Goal: Task Accomplishment & Management: Manage account settings

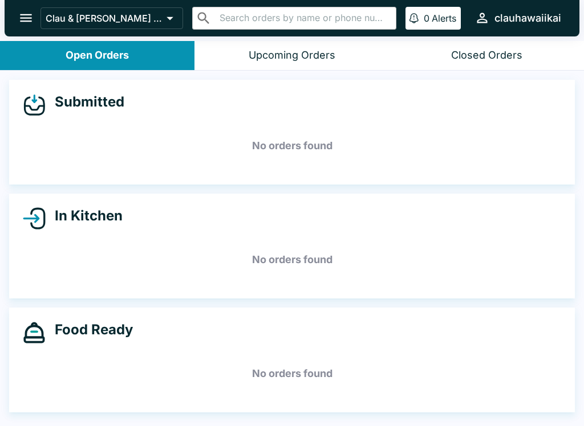
click at [309, 52] on div "Upcoming Orders" at bounding box center [292, 55] width 87 height 13
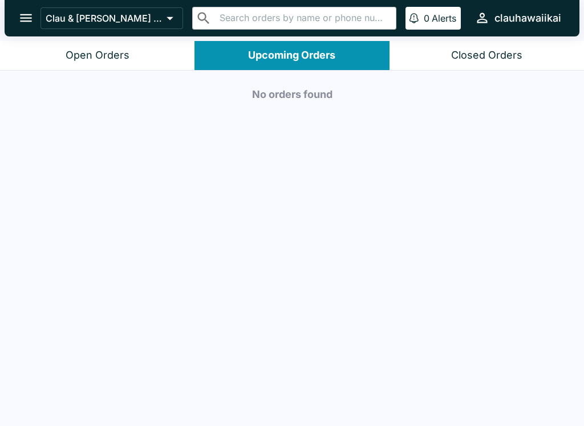
click at [135, 47] on button "Open Orders" at bounding box center [97, 55] width 194 height 29
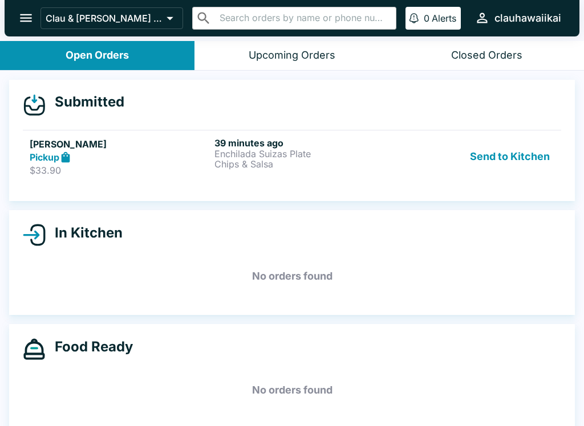
click at [499, 155] on button "Send to Kitchen" at bounding box center [509, 156] width 89 height 39
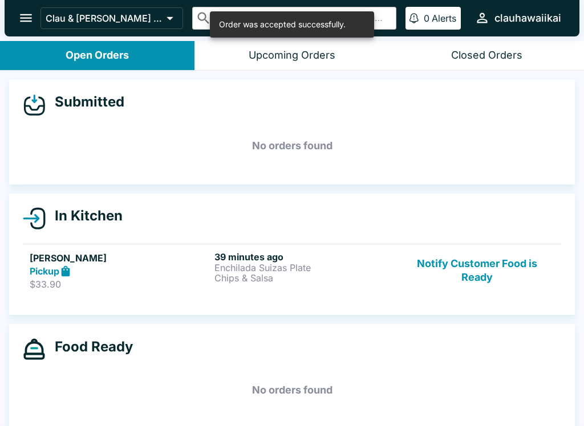
click at [325, 270] on p "Enchilada Suizas Plate" at bounding box center [304, 268] width 180 height 10
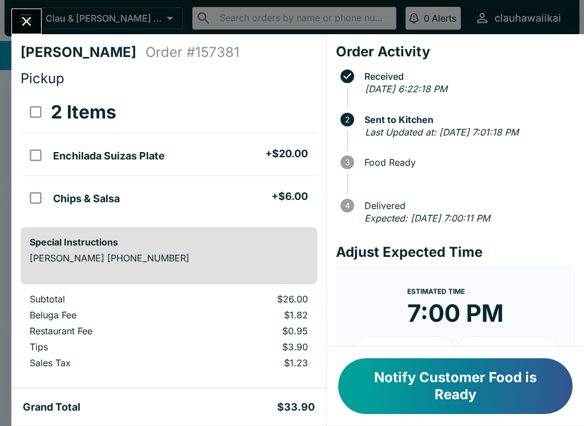
click at [473, 390] on button "Notify Customer Food is Ready" at bounding box center [455, 387] width 234 height 56
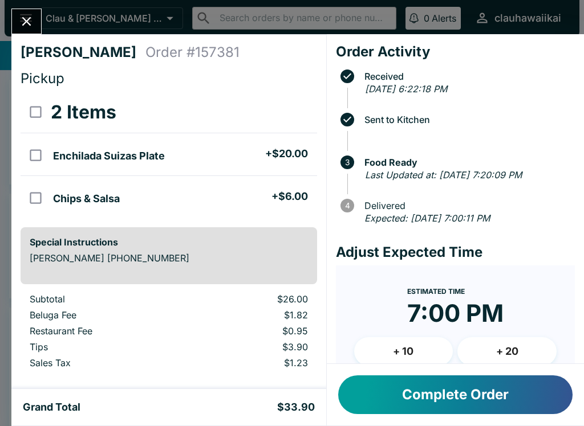
click at [429, 396] on button "Complete Order" at bounding box center [455, 395] width 234 height 39
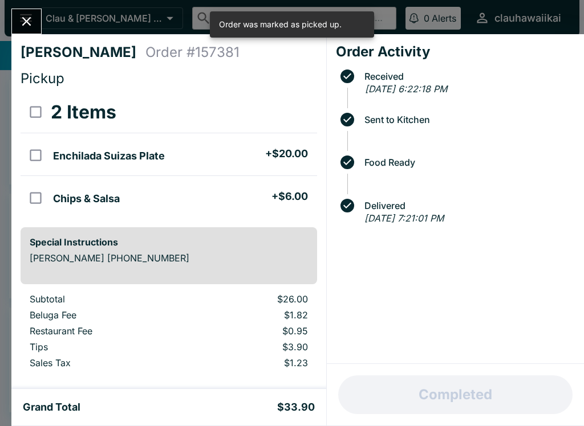
click at [15, 14] on button "Close" at bounding box center [26, 21] width 29 height 25
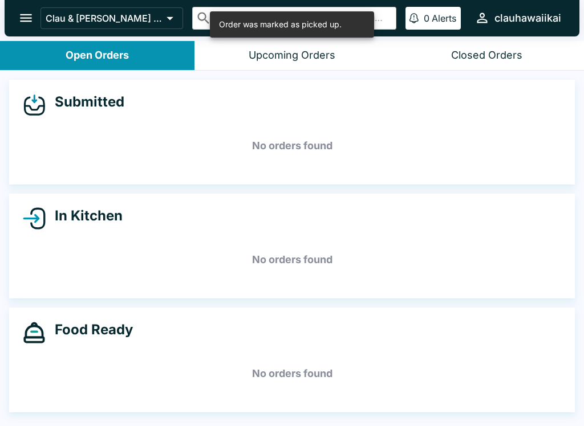
click at [18, 14] on button "open drawer" at bounding box center [25, 17] width 29 height 29
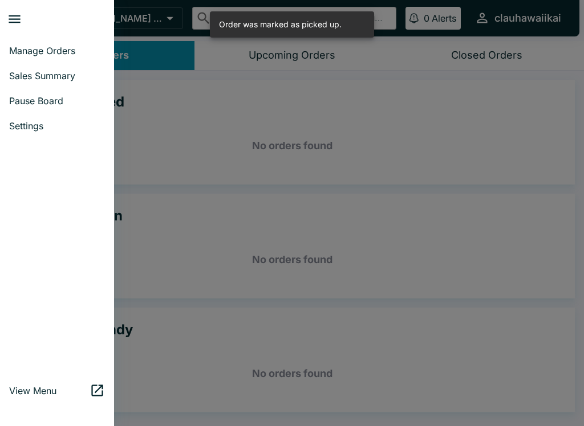
click at [78, 98] on span "Pause Board" at bounding box center [57, 100] width 96 height 11
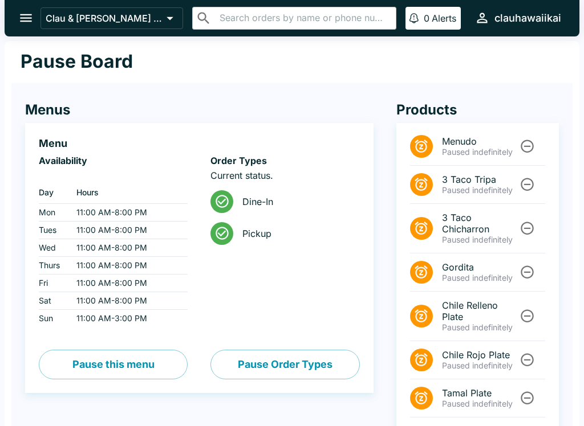
click at [295, 357] on button "Pause Order Types" at bounding box center [284, 365] width 149 height 30
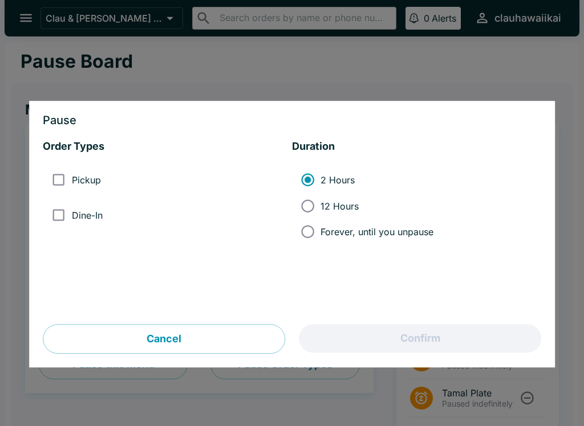
click at [58, 173] on input "Pickup" at bounding box center [59, 181] width 26 height 26
checkbox input "true"
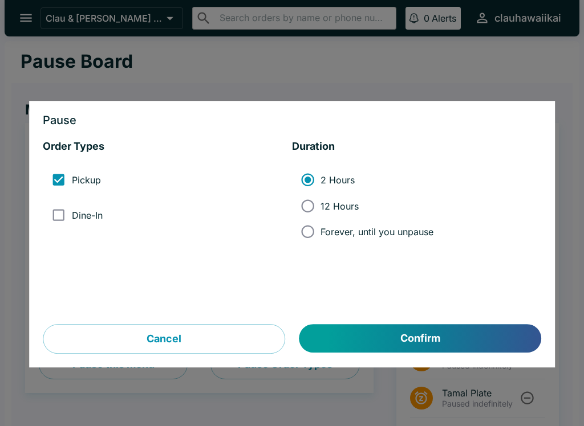
click at [52, 215] on input "Dine-In" at bounding box center [59, 215] width 26 height 26
checkbox input "true"
click at [471, 342] on button "Confirm" at bounding box center [420, 339] width 242 height 29
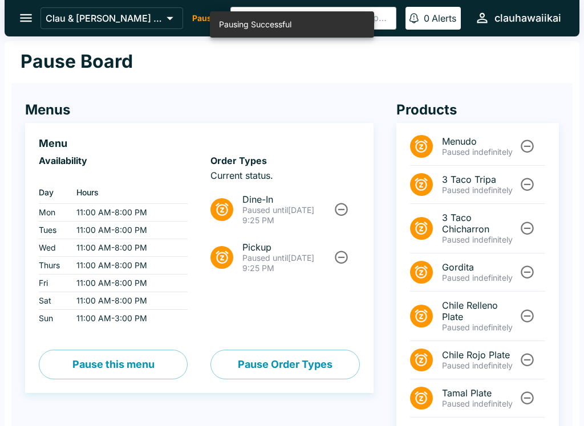
click at [138, 375] on button "Pause this menu" at bounding box center [113, 365] width 149 height 30
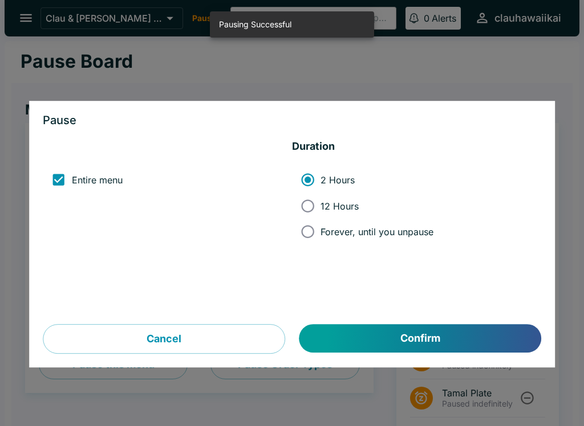
click at [457, 346] on button "Confirm" at bounding box center [420, 339] width 242 height 29
